Goal: Navigation & Orientation: Find specific page/section

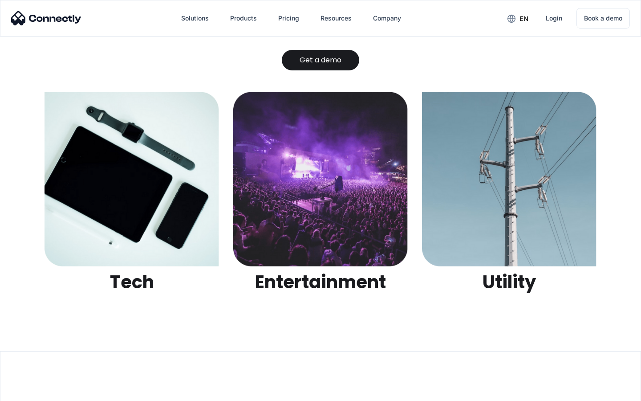
scroll to position [2808, 0]
